Goal: Transaction & Acquisition: Purchase product/service

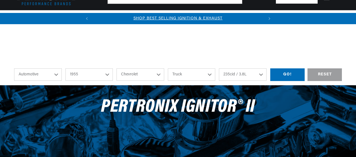
select select "1955"
select select "Chevrolet"
select select "Truck"
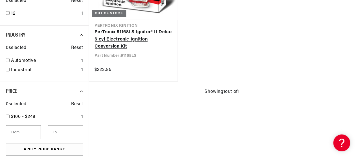
click at [126, 40] on link "PerTronix 91168LS Ignitor® II Delco 6 cyl Electronic Ignition Conversion Kit" at bounding box center [134, 40] width 78 height 22
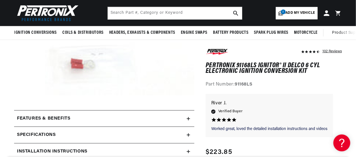
scroll to position [0, 171]
click at [303, 148] on div "Regular price $223.85" at bounding box center [271, 153] width 133 height 10
